Goal: Obtain resource: Download file/media

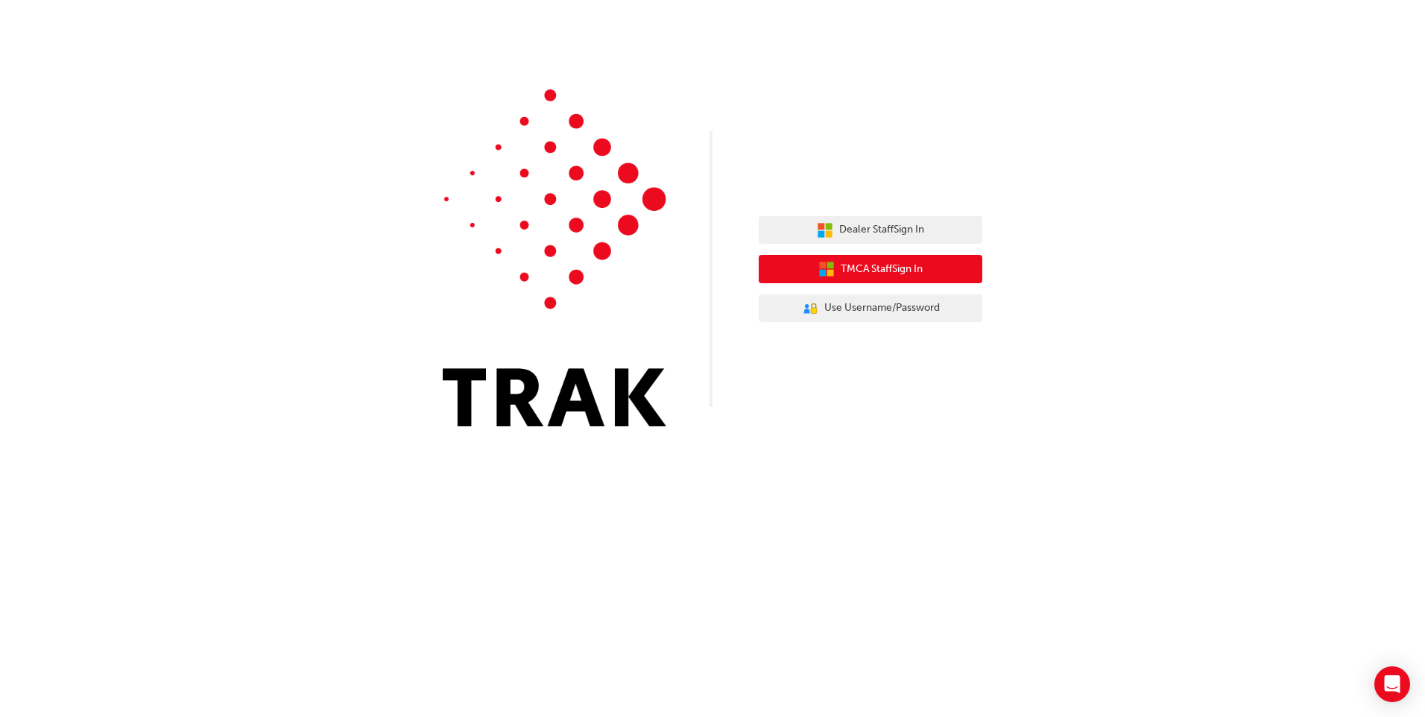
click at [798, 277] on span "TMCA Staff Sign In" at bounding box center [882, 269] width 82 height 17
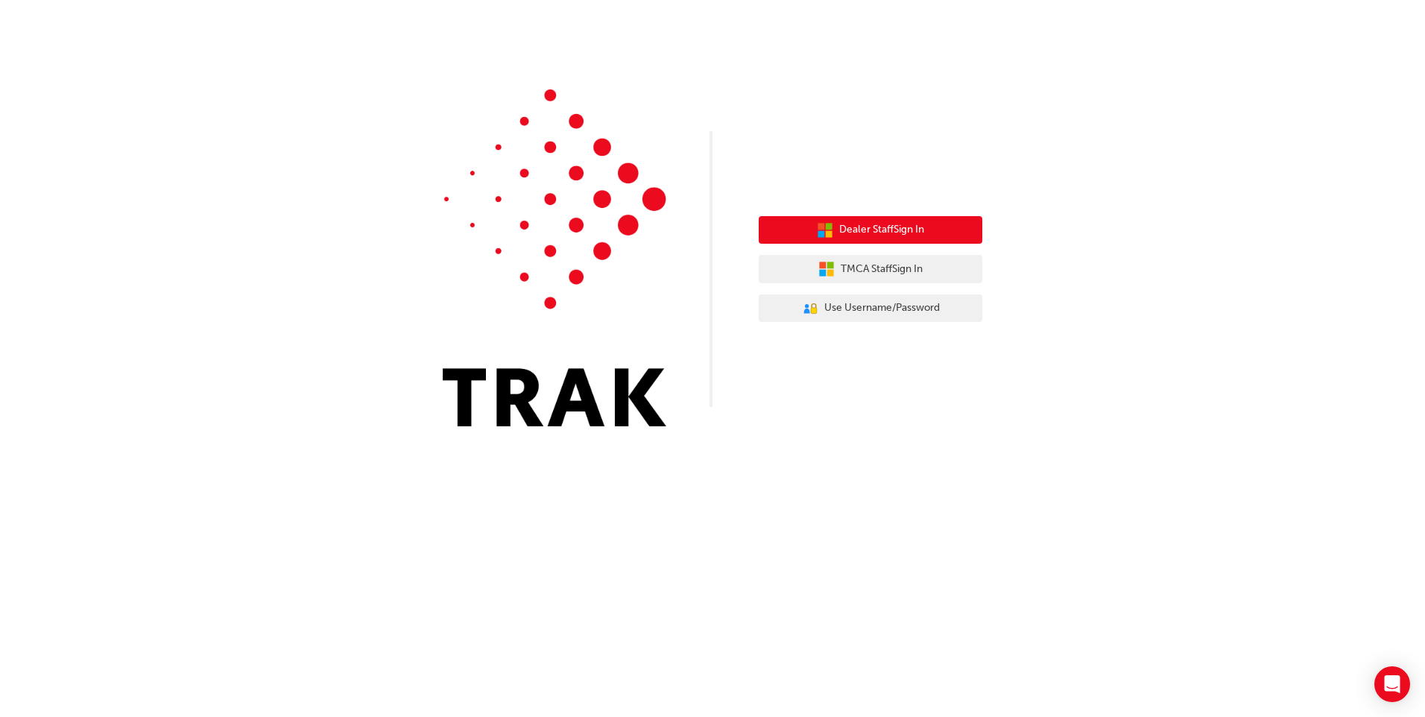
click at [848, 222] on span "Dealer Staff Sign In" at bounding box center [881, 229] width 85 height 17
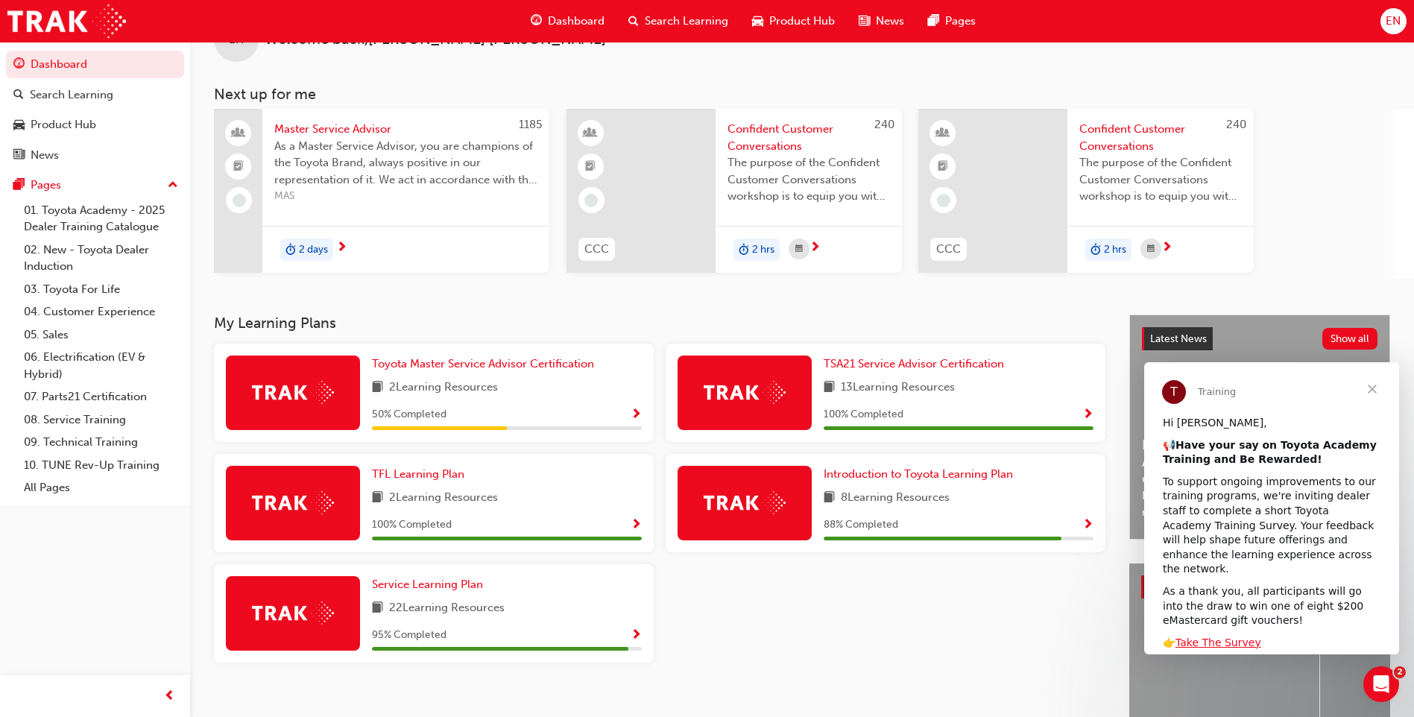
scroll to position [75, 0]
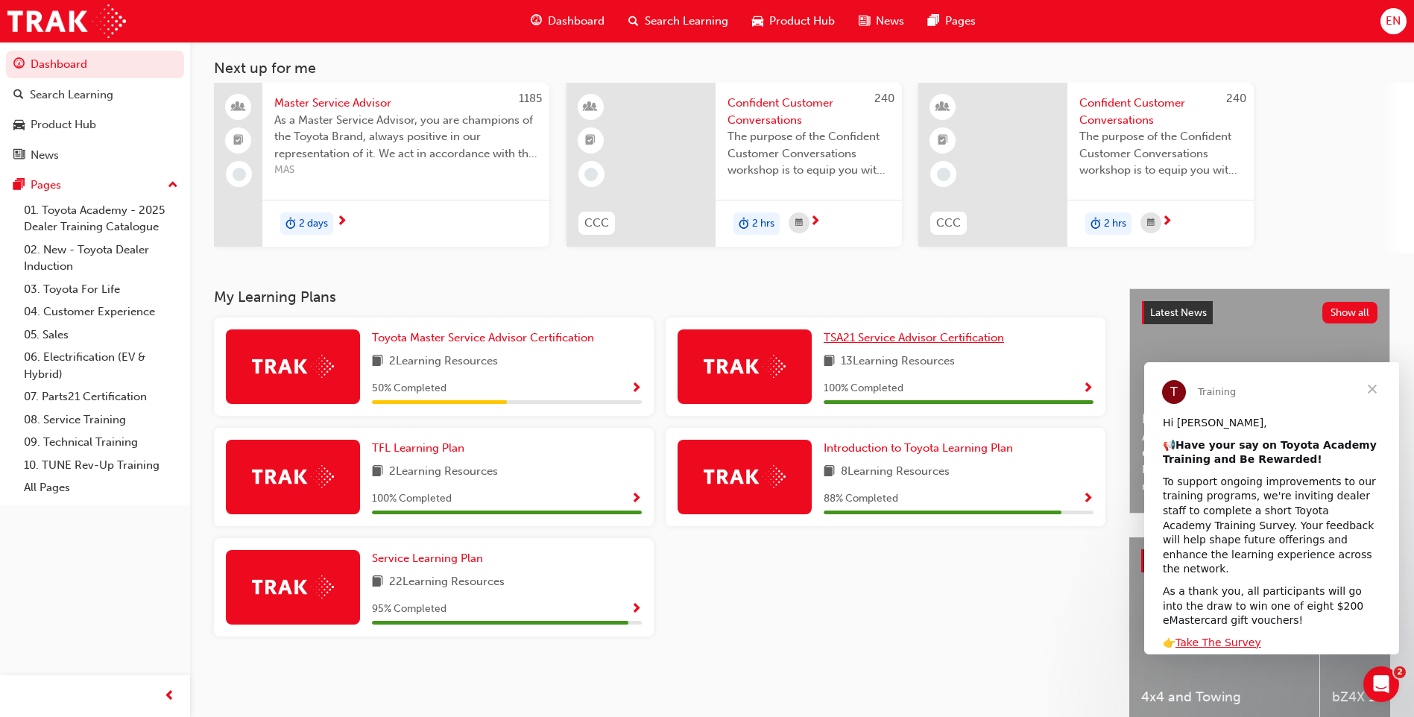
click at [954, 343] on span "TSA21 Service Advisor Certification" at bounding box center [914, 337] width 180 height 13
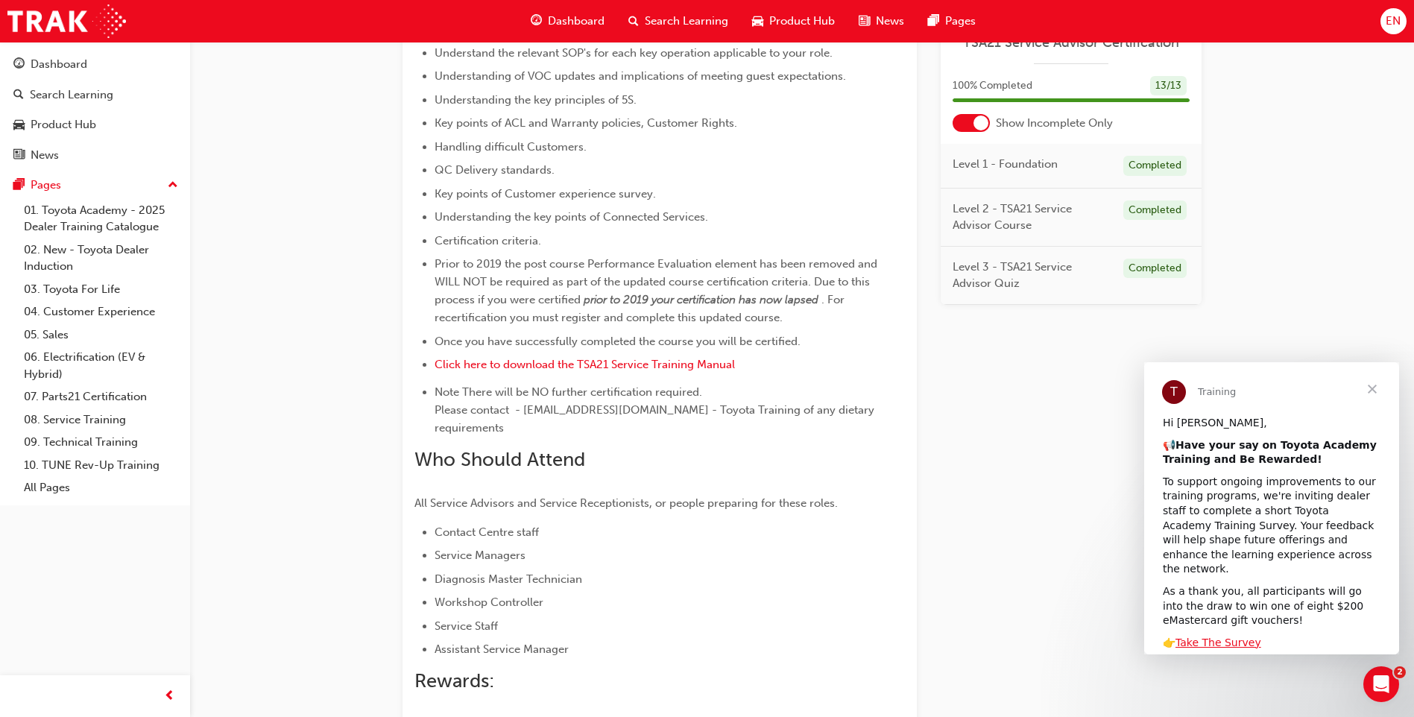
scroll to position [506, 0]
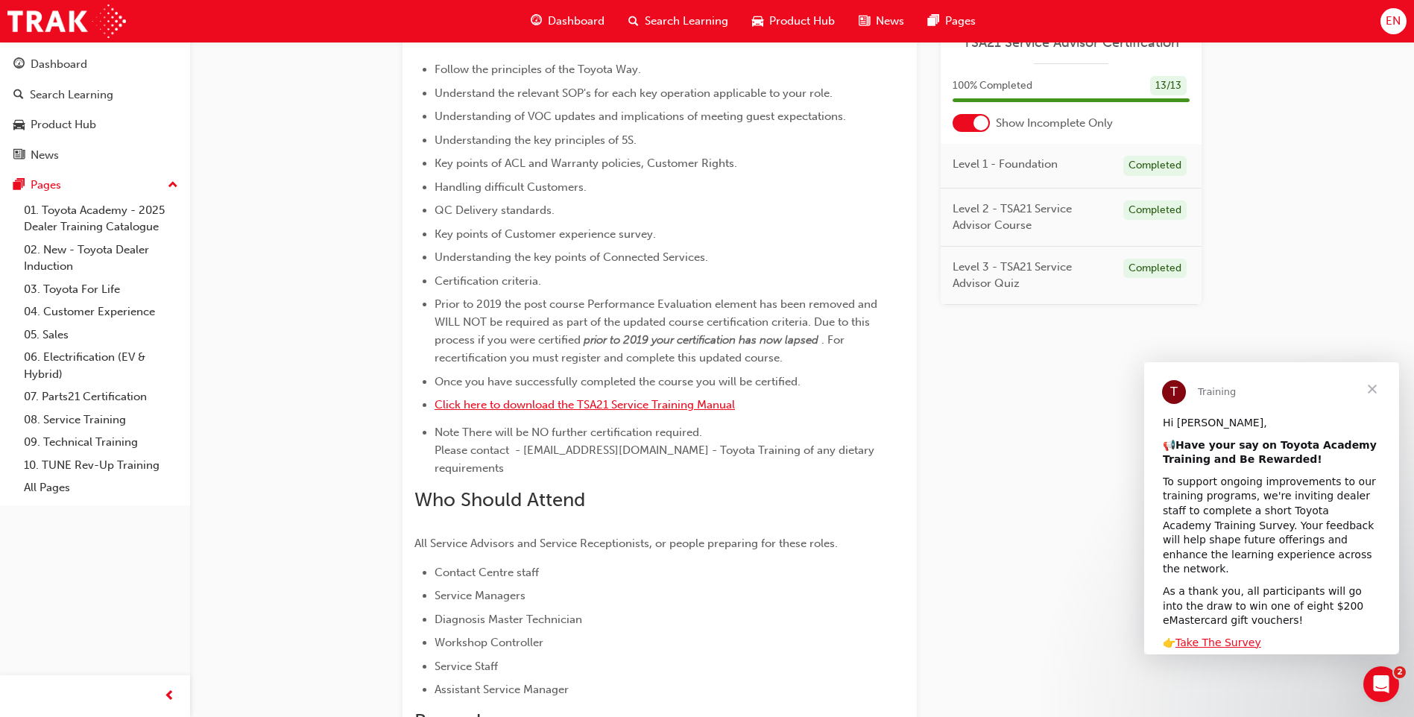
click at [627, 404] on span "Click here to download the TSA21 Service Training Manual" at bounding box center [585, 404] width 300 height 13
